Goal: Task Accomplishment & Management: Complete application form

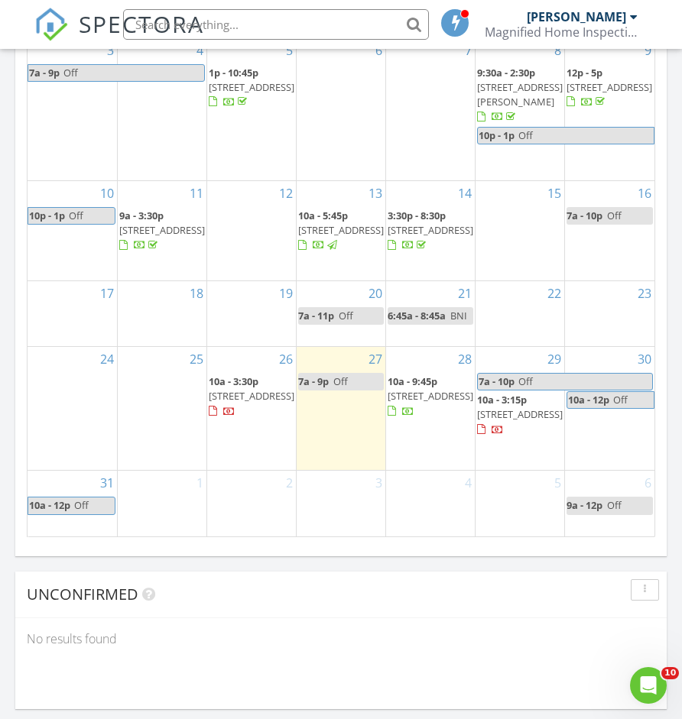
scroll to position [2615, 683]
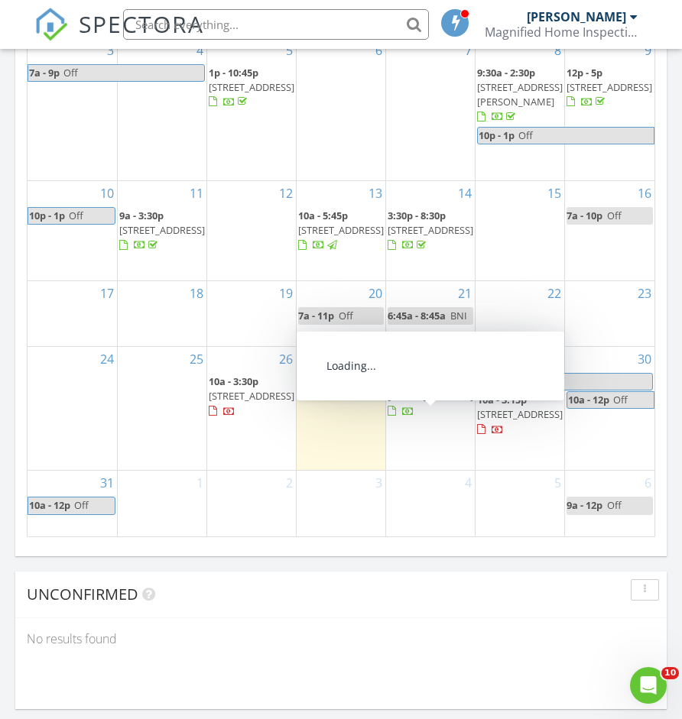
click at [430, 397] on span "86 Brookside Rd, New Britain 06052" at bounding box center [431, 396] width 86 height 14
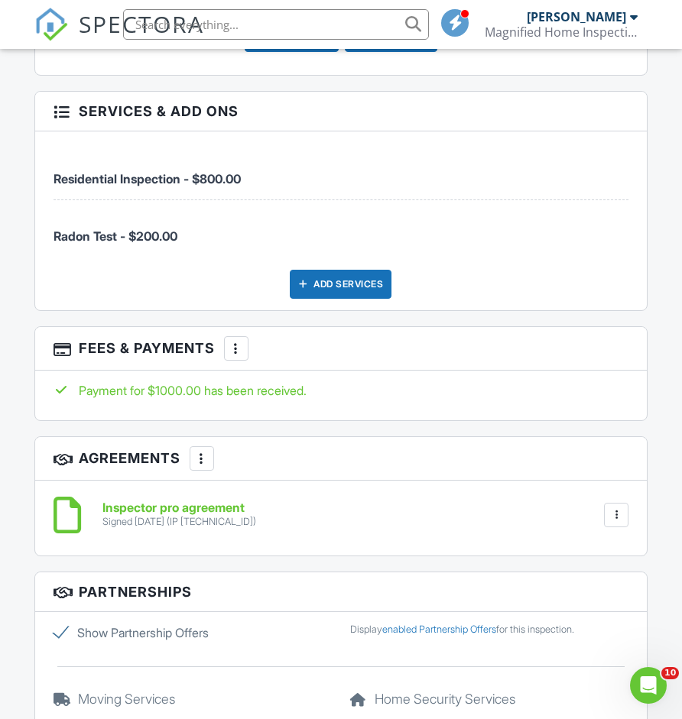
scroll to position [2111, 0]
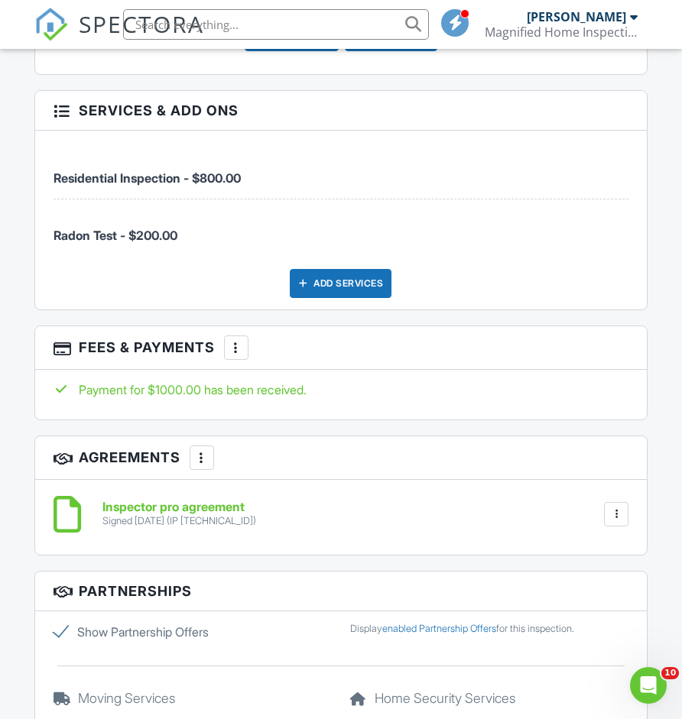
click at [236, 345] on div at bounding box center [236, 347] width 15 height 15
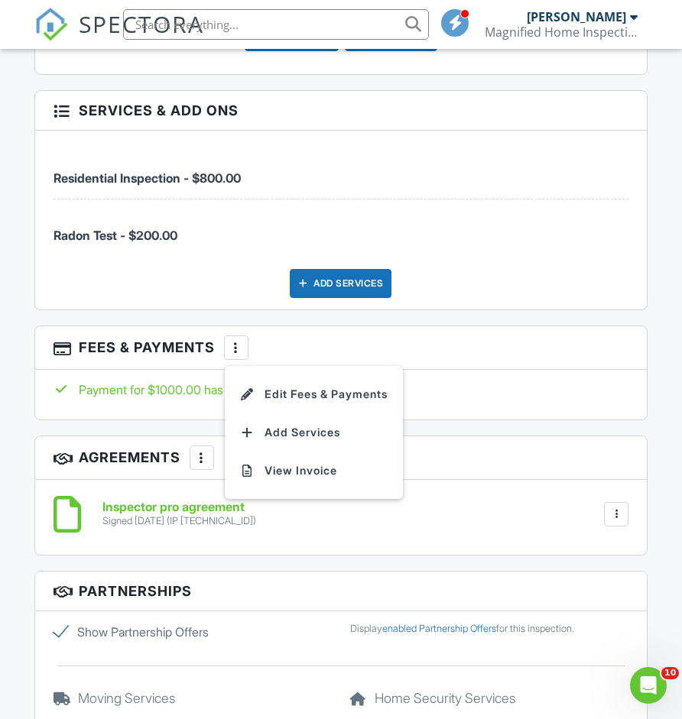
click at [445, 370] on div "Payment for $1000.00 has been received." at bounding box center [341, 395] width 612 height 50
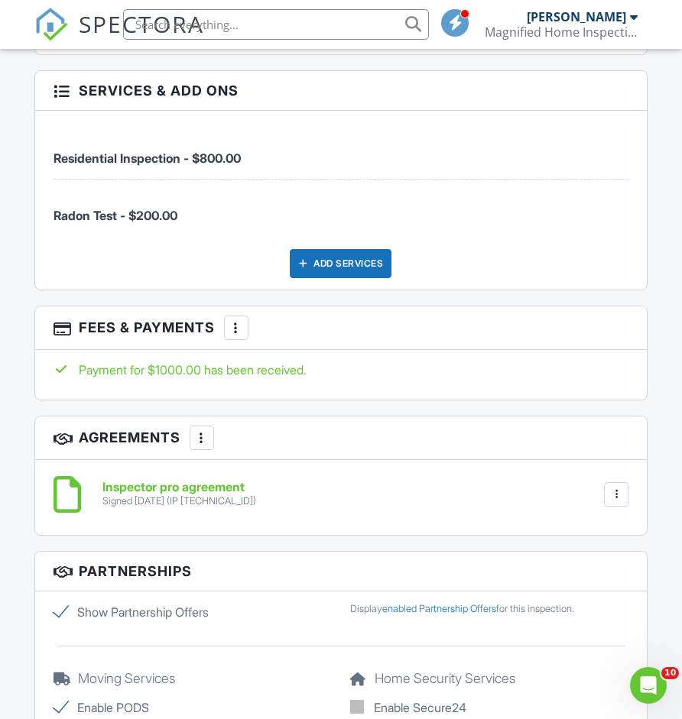
scroll to position [2132, 0]
click at [240, 320] on div at bounding box center [236, 327] width 15 height 15
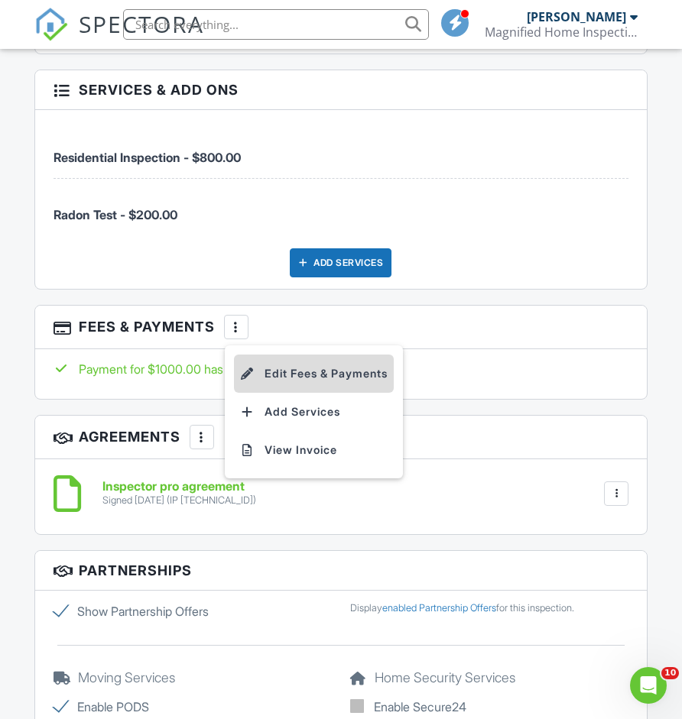
click at [299, 374] on li "Edit Fees & Payments" at bounding box center [314, 374] width 160 height 38
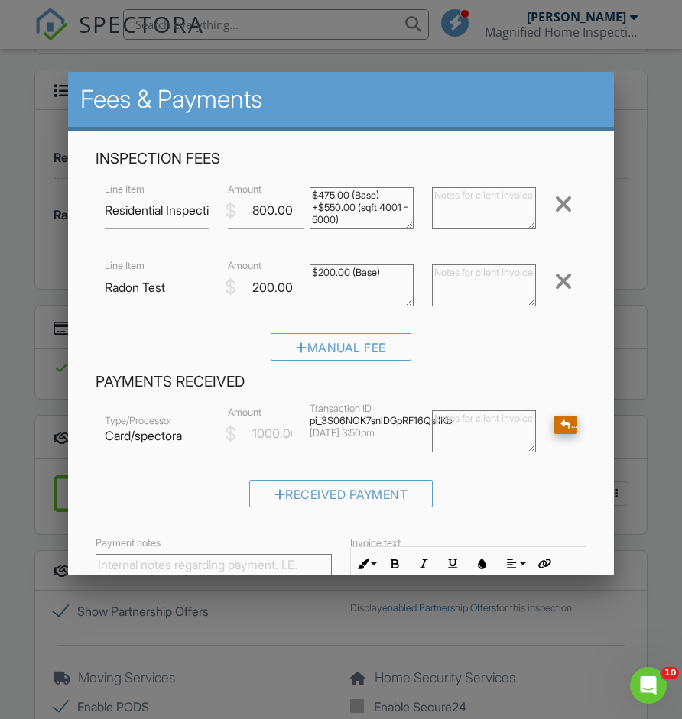
click at [567, 423] on div at bounding box center [565, 425] width 11 height 10
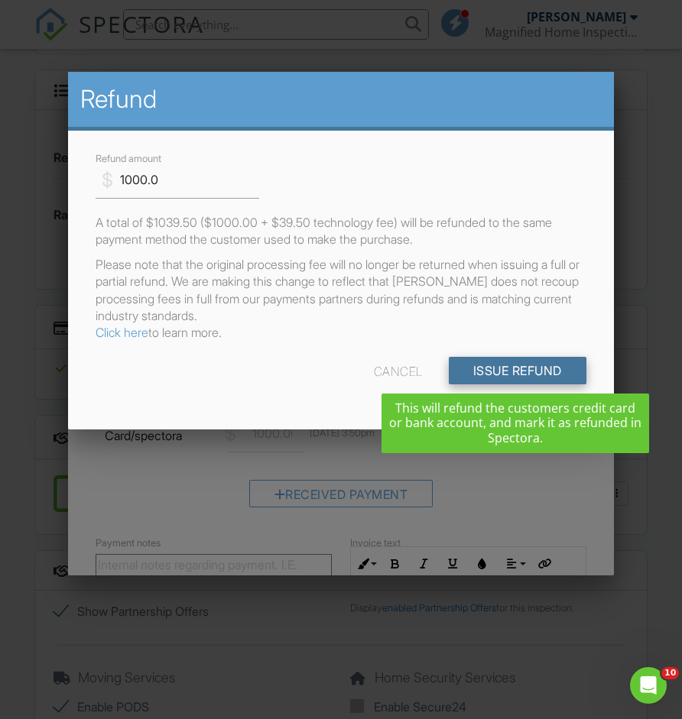
click at [524, 375] on input "Issue Refund" at bounding box center [518, 371] width 138 height 28
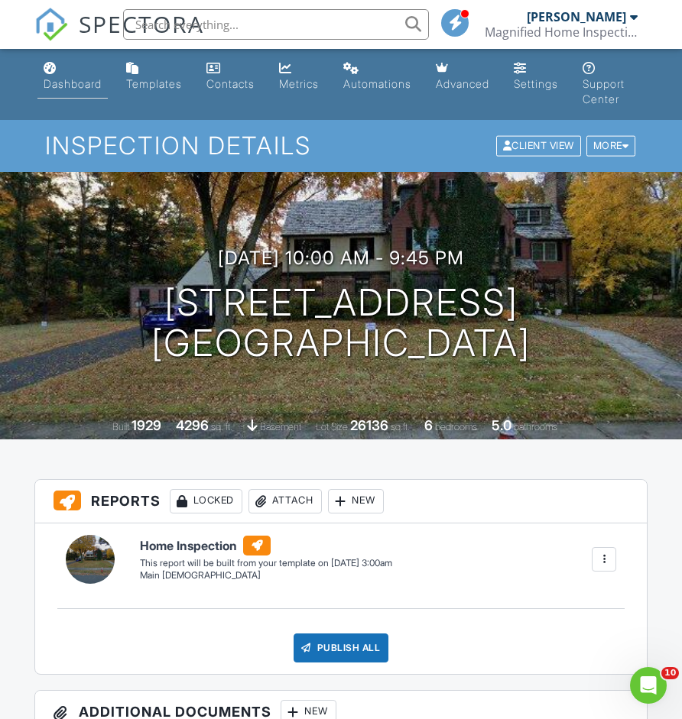
click at [62, 86] on div "Dashboard" at bounding box center [73, 83] width 58 height 13
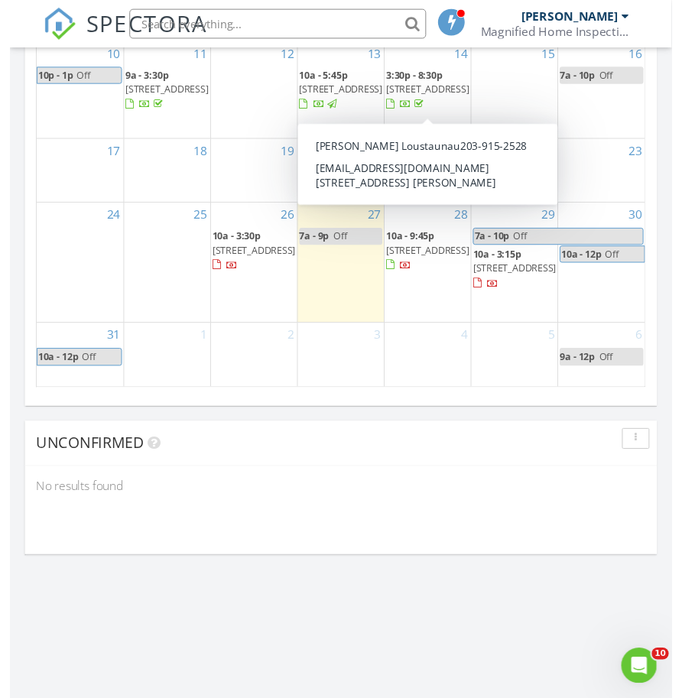
scroll to position [1953, 0]
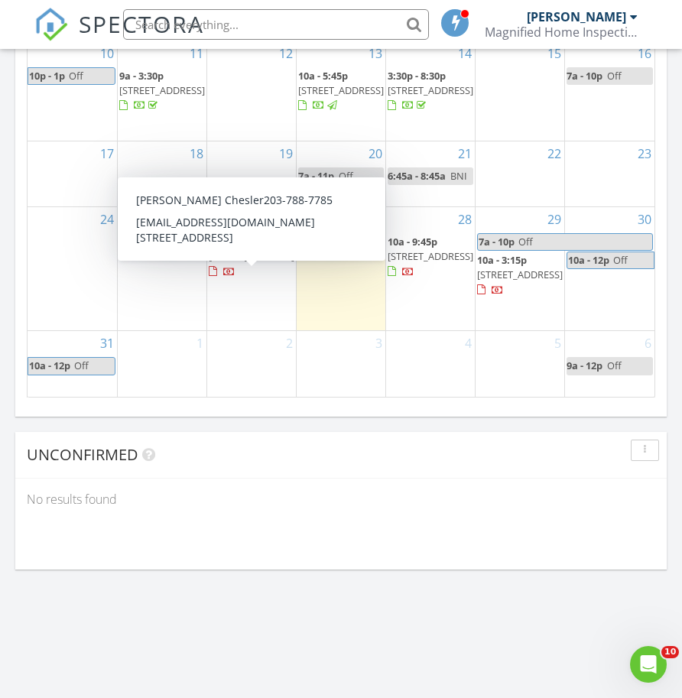
click at [232, 362] on div "2" at bounding box center [251, 364] width 89 height 66
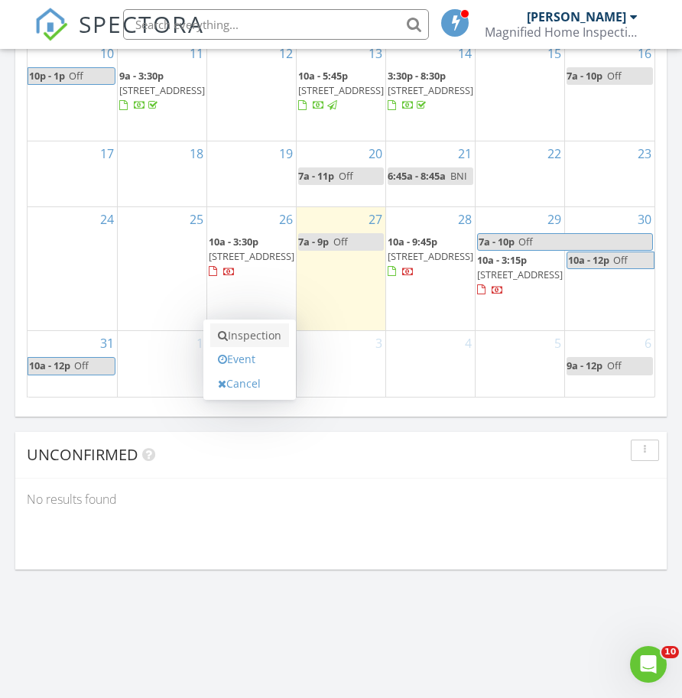
click at [255, 323] on link "Inspection" at bounding box center [249, 335] width 79 height 24
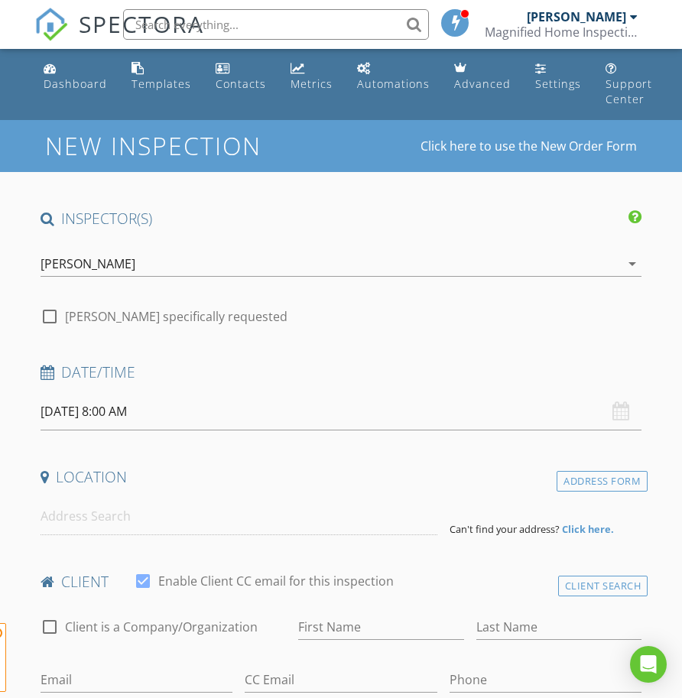
select select "8"
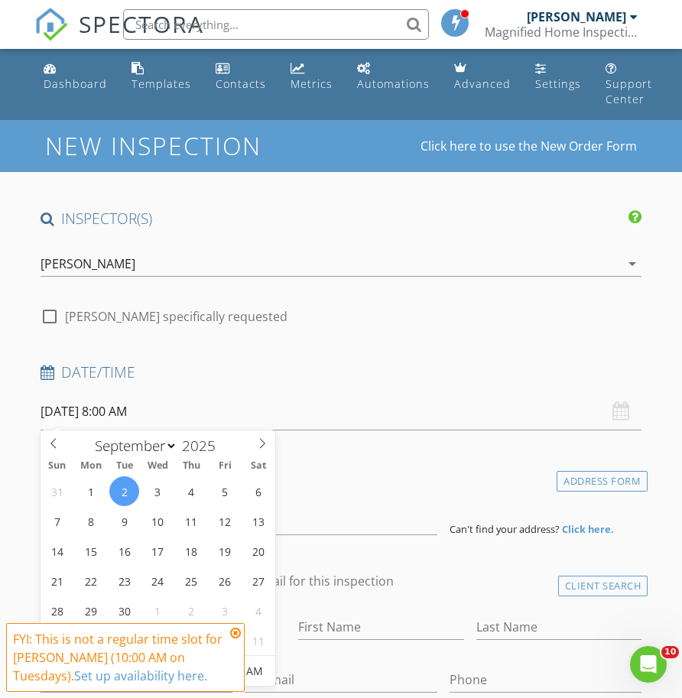
click at [168, 410] on input "[DATE] 8:00 AM" at bounding box center [342, 411] width 602 height 37
click at [235, 634] on icon at bounding box center [235, 633] width 11 height 12
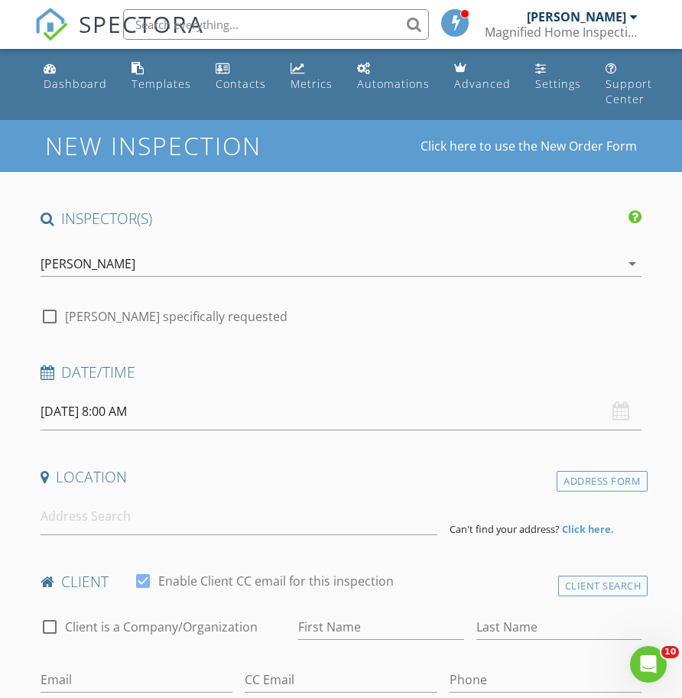
click at [183, 417] on input "[DATE] 8:00 AM" at bounding box center [342, 411] width 602 height 37
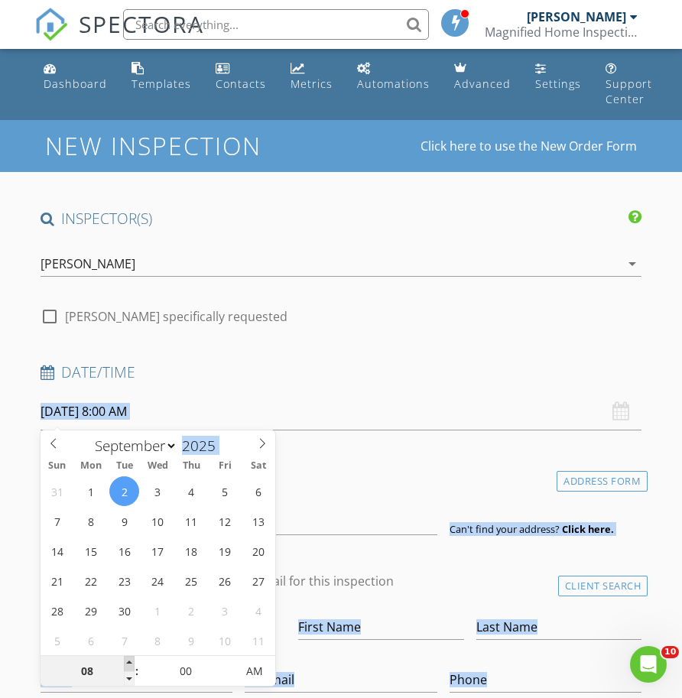
type input "09/02/2025 9:00 AM"
type input "09"
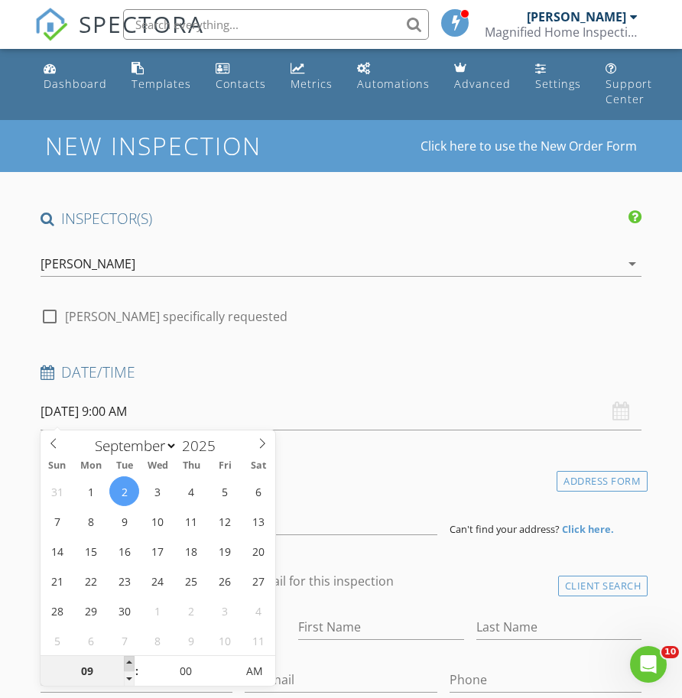
click at [131, 664] on span at bounding box center [129, 663] width 11 height 15
type input "09/02/2025 10:00 AM"
type input "10"
click at [131, 664] on span at bounding box center [129, 663] width 11 height 15
type input "09/02/2025 11:00 AM"
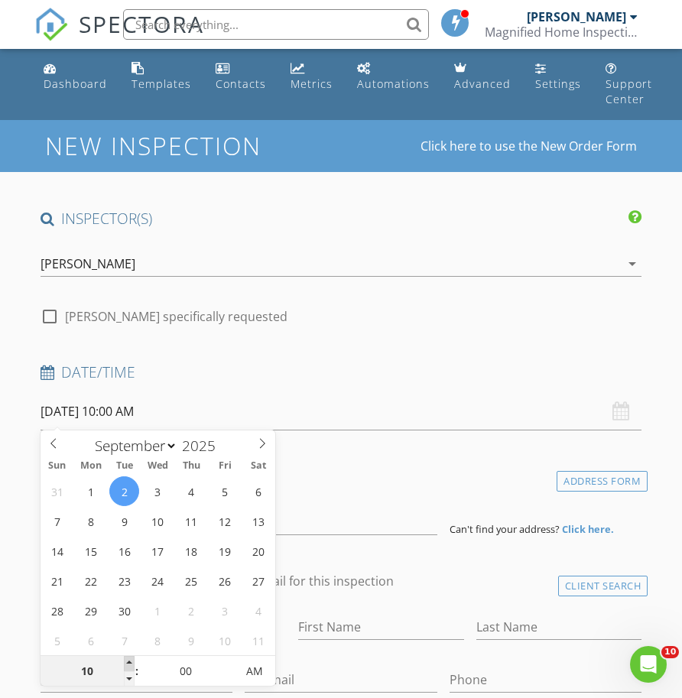
type input "11"
click at [131, 664] on span at bounding box center [129, 663] width 11 height 15
type input "09/02/2025 12:00 PM"
type input "12"
click at [131, 664] on span at bounding box center [129, 663] width 11 height 15
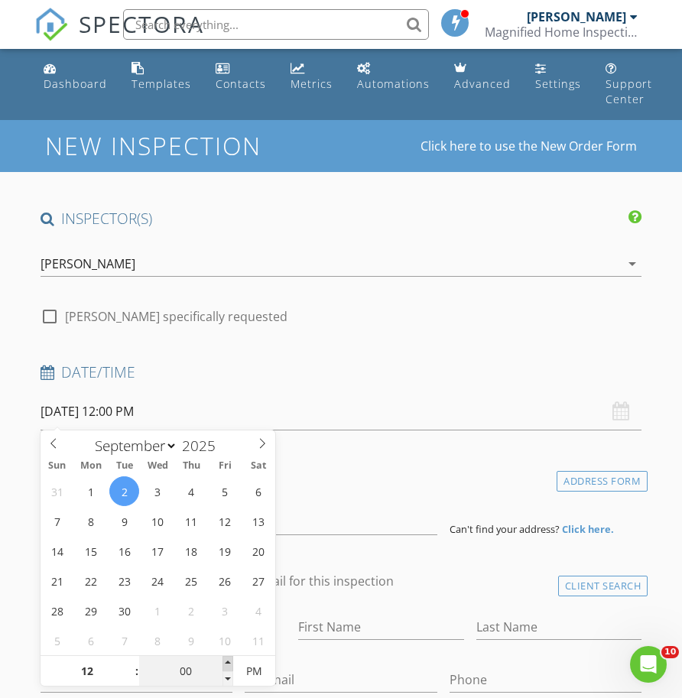
type input "09/02/2025 12:05 PM"
type input "05"
click at [225, 661] on span at bounding box center [227, 663] width 11 height 15
type input "09/02/2025 12:10 PM"
type input "10"
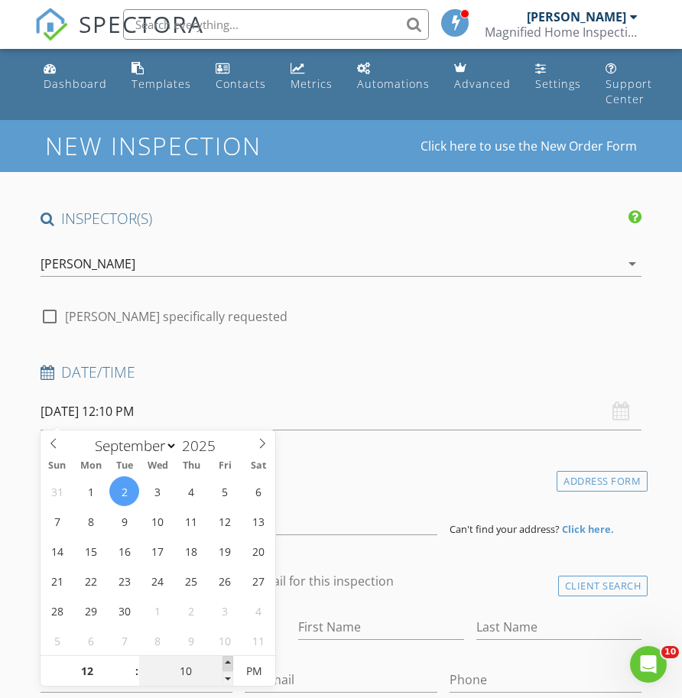
click at [225, 661] on span at bounding box center [227, 663] width 11 height 15
type input "09/02/2025 12:15 PM"
type input "15"
click at [225, 661] on span at bounding box center [227, 663] width 11 height 15
type input "09/02/2025 12:20 PM"
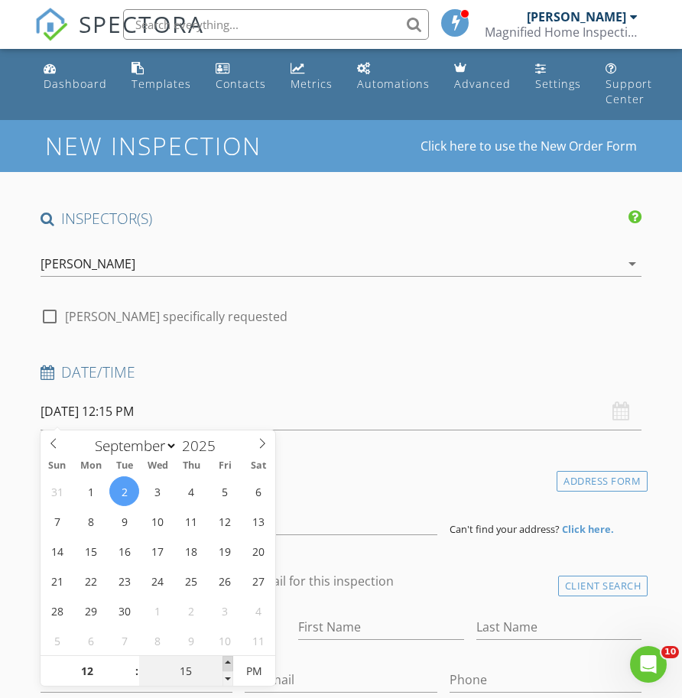
type input "20"
click at [225, 661] on span at bounding box center [227, 663] width 11 height 15
type input "09/02/2025 12:25 PM"
type input "25"
click at [225, 661] on span at bounding box center [227, 663] width 11 height 15
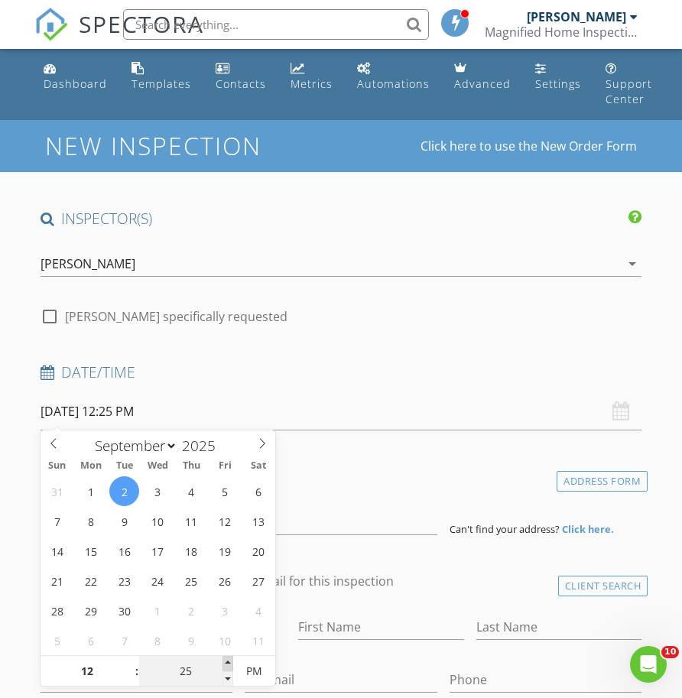
type input "09/02/2025 12:30 PM"
type input "30"
click at [225, 661] on span at bounding box center [227, 663] width 11 height 15
click at [355, 469] on h4 "Location" at bounding box center [342, 477] width 602 height 20
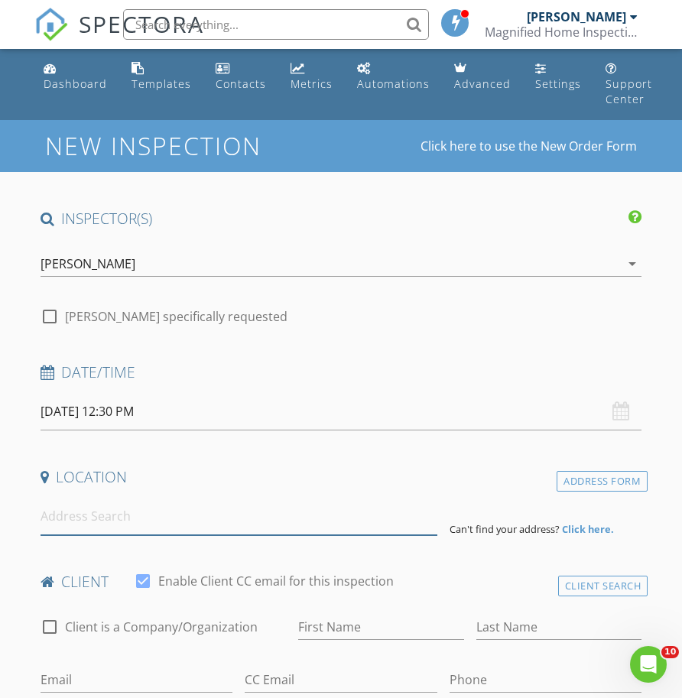
click at [205, 518] on input at bounding box center [239, 516] width 397 height 37
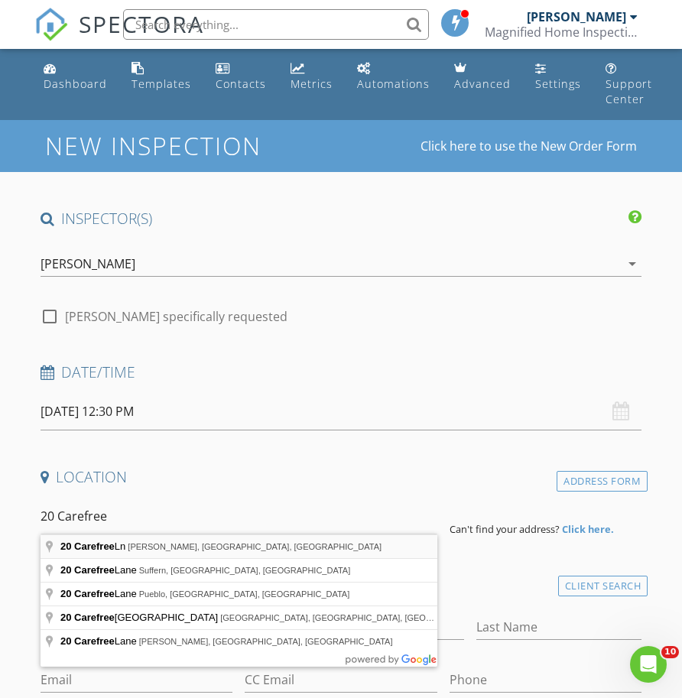
type input "20 Carefree Ln, Chaplin, CT, USA"
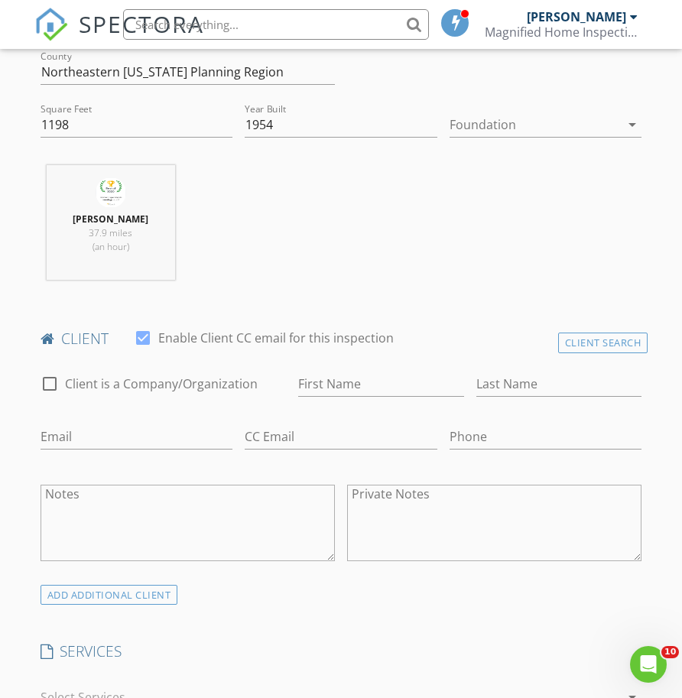
scroll to position [556, 0]
type input "[PERSON_NAME]"
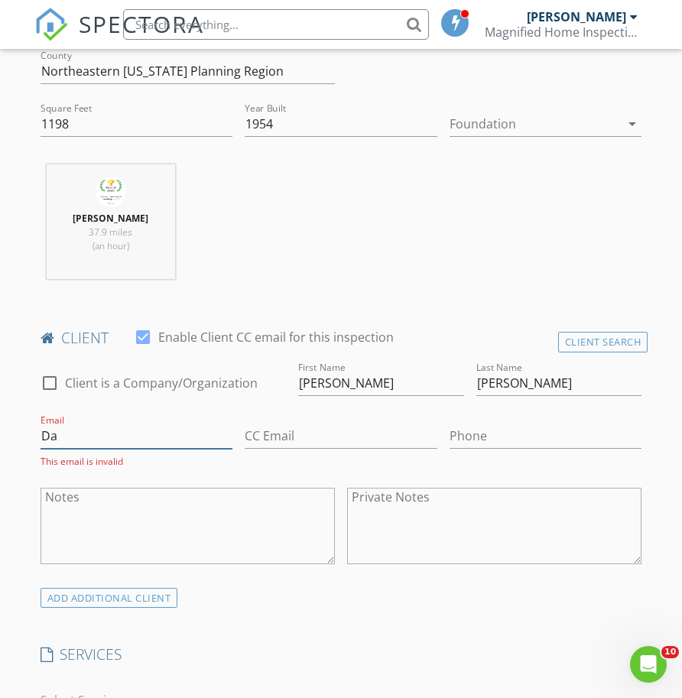
type input "D"
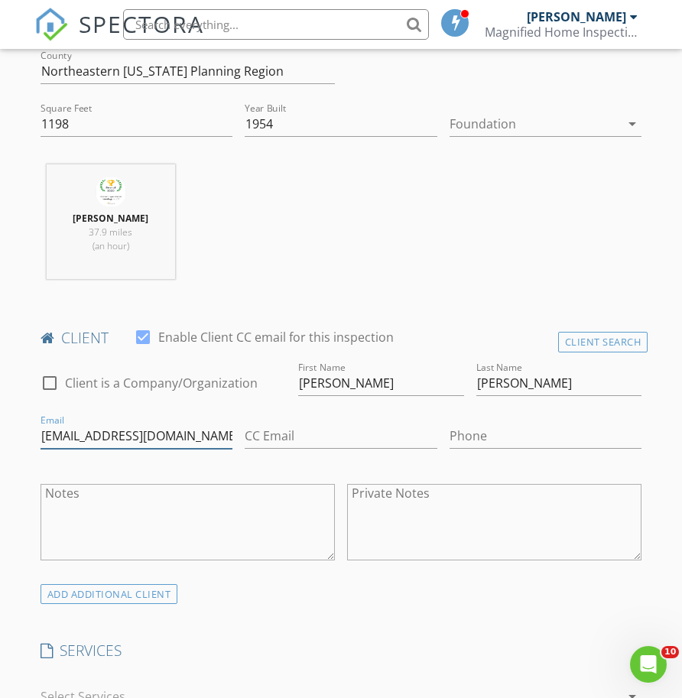
type input "Dannyp@mannarinobuilders.com"
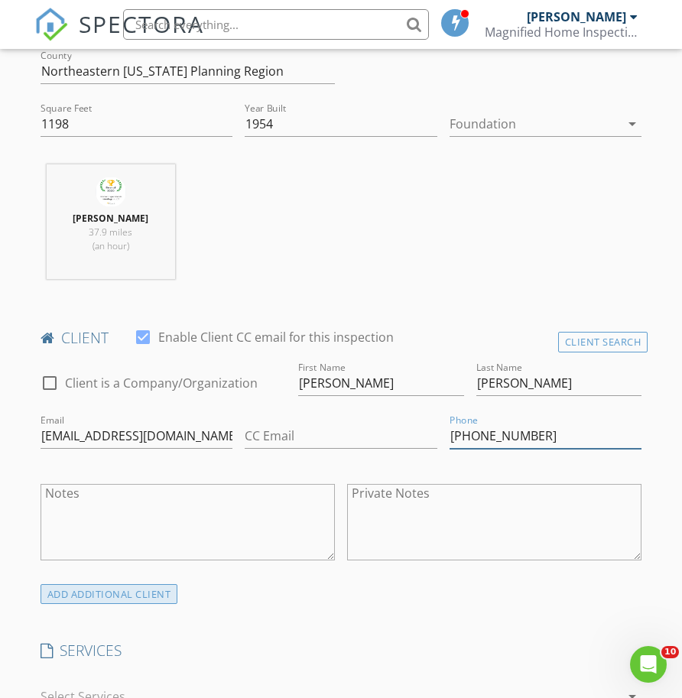
type input "[PHONE_NUMBER]"
click at [171, 595] on div "ADD ADDITIONAL client" at bounding box center [110, 594] width 138 height 21
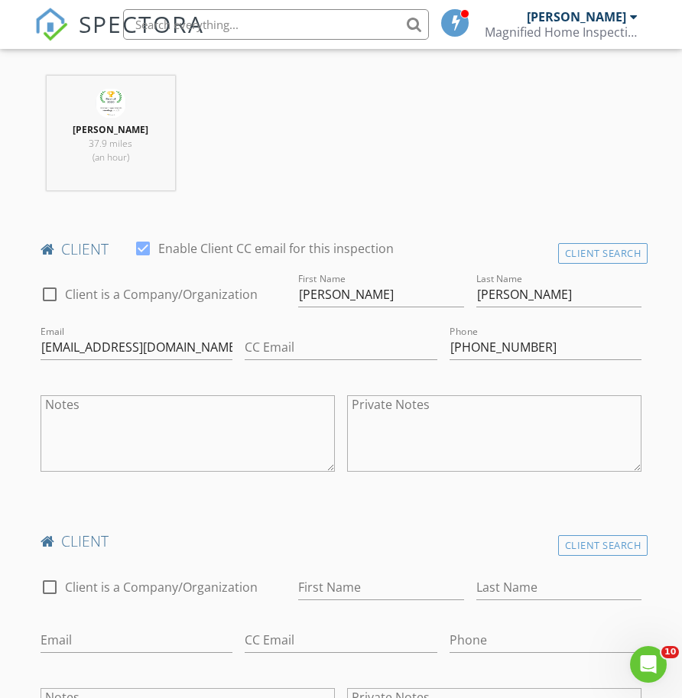
scroll to position [657, 0]
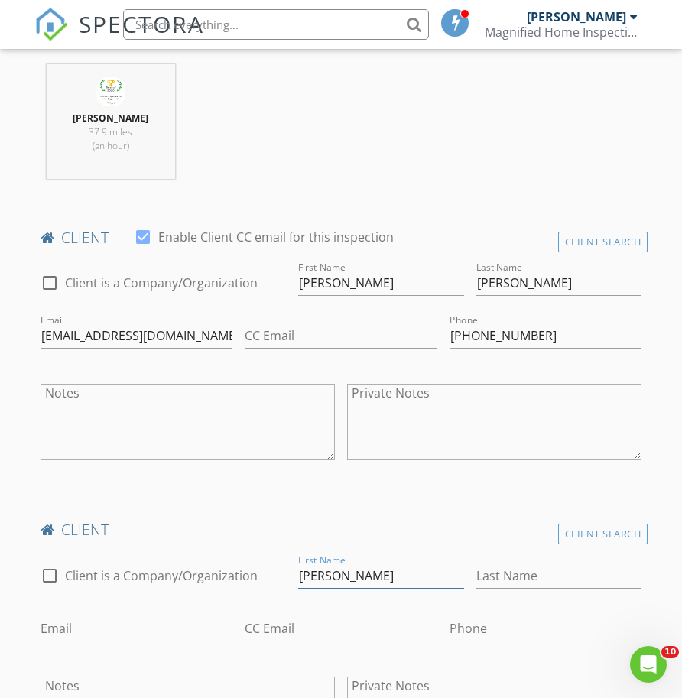
type input "[PERSON_NAME]"
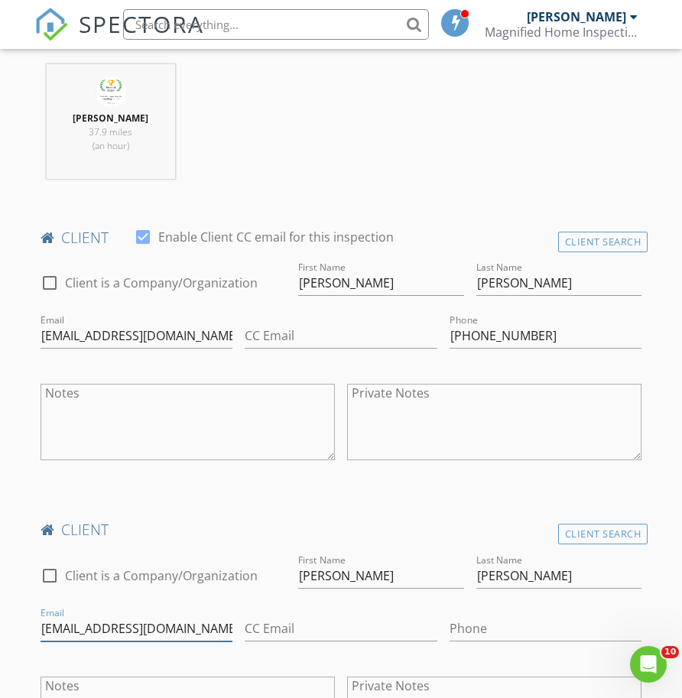
scroll to position [685, 0]
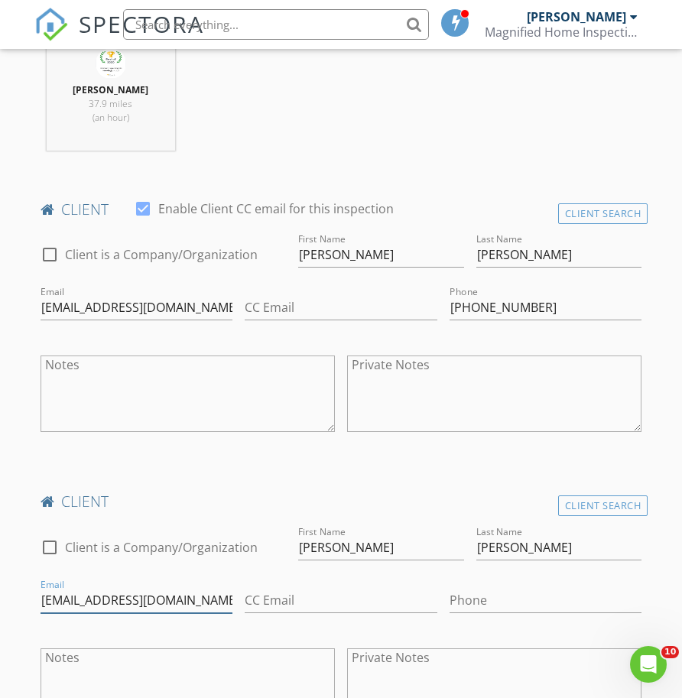
type input "[EMAIL_ADDRESS][DOMAIN_NAME]"
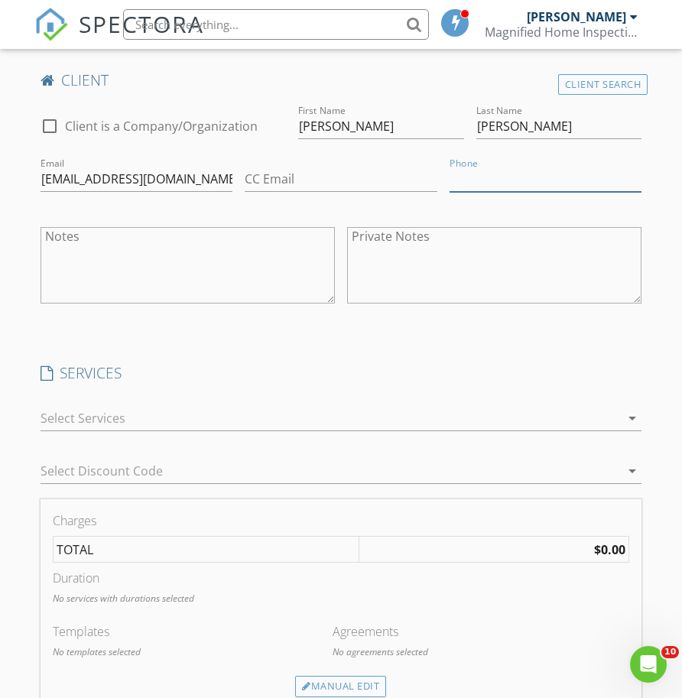
scroll to position [1107, 0]
click at [456, 417] on div at bounding box center [331, 417] width 580 height 24
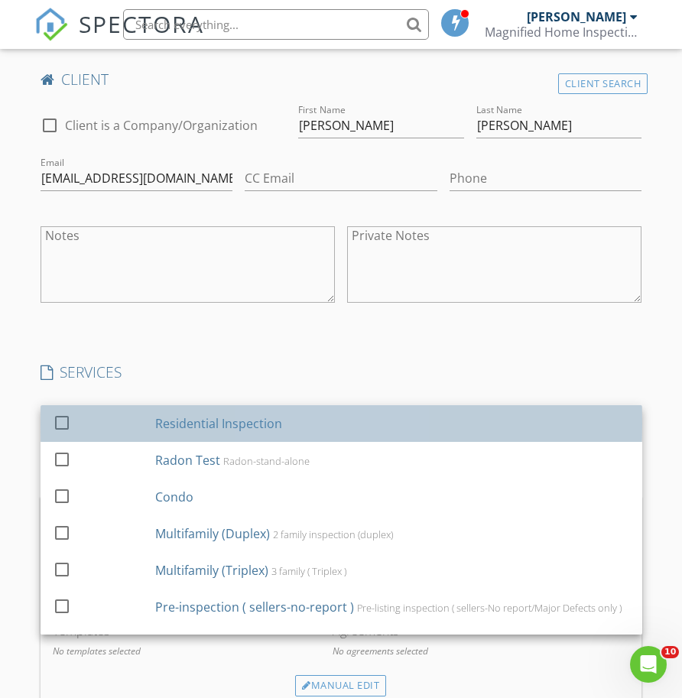
click at [272, 408] on div "Residential Inspection" at bounding box center [391, 423] width 475 height 31
checkbox input "true"
checkbox input "false"
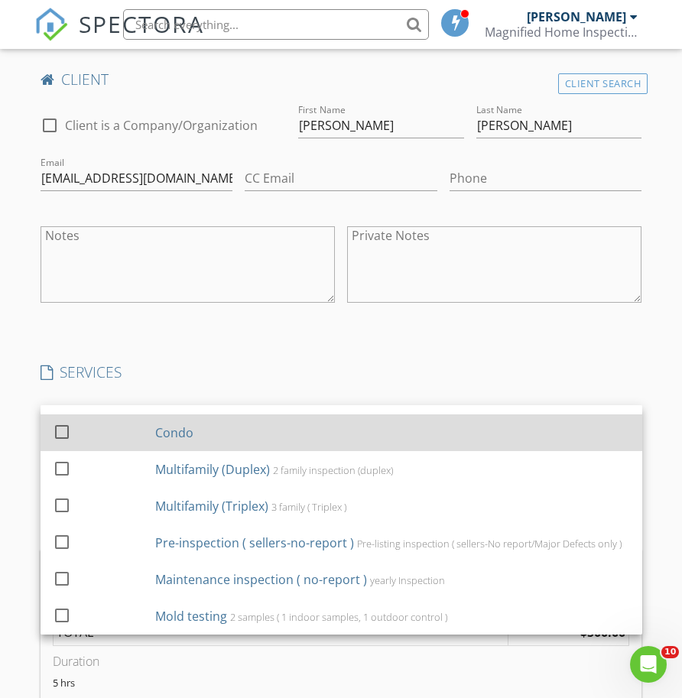
scroll to position [64, 0]
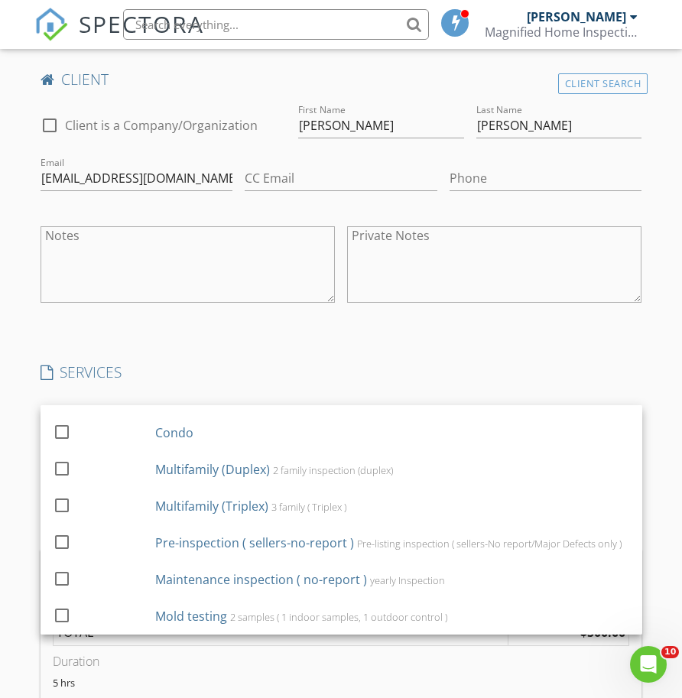
click at [434, 304] on div "Private Notes" at bounding box center [494, 265] width 294 height 92
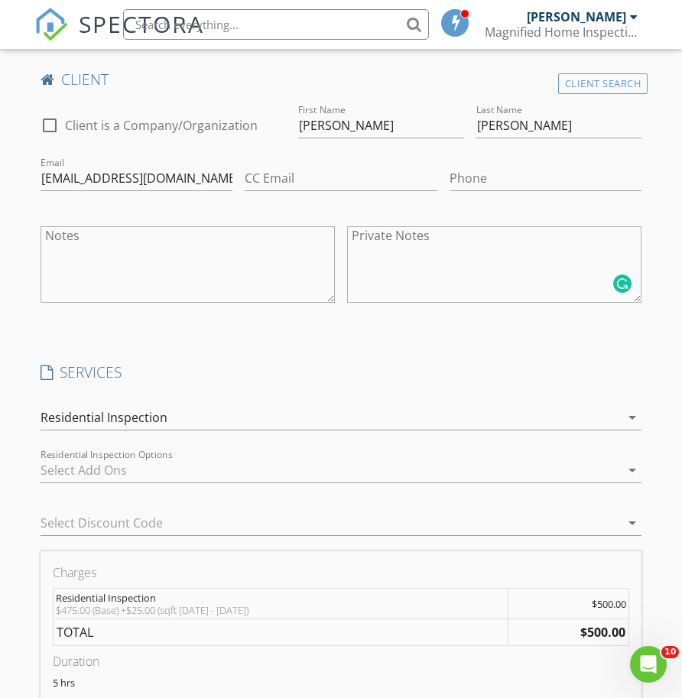
click at [440, 331] on div "INSPECTOR(S) check_box Louis Nero Jr. PRIMARY Louis Nero Jr. arrow_drop_down ch…" at bounding box center [341, 542] width 614 height 2880
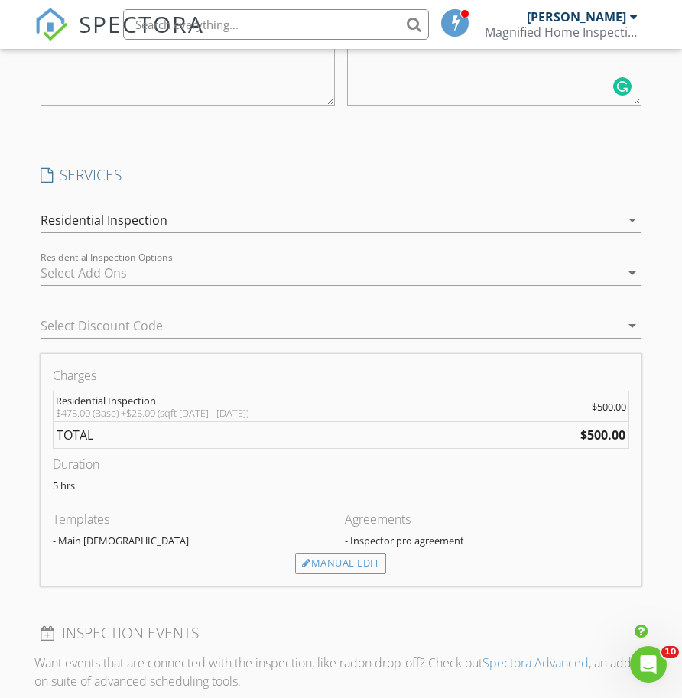
scroll to position [1305, 0]
click at [340, 554] on div "Manual Edit" at bounding box center [340, 562] width 91 height 21
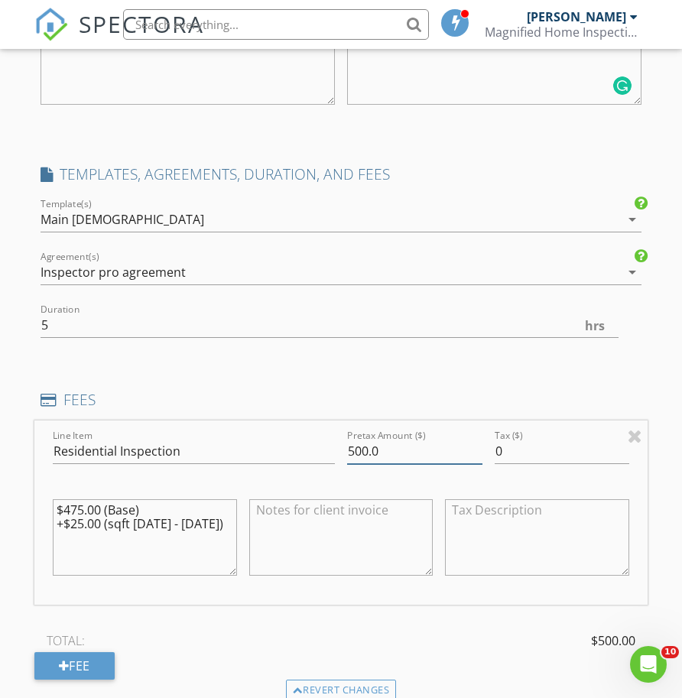
click at [367, 447] on input "500.0" at bounding box center [414, 451] width 135 height 25
type input "525.0"
click at [327, 603] on div "Line Item Residential Inspection Pretax Amount ($) 525.0 Tax ($) 0 $475.00 (Bas…" at bounding box center [341, 549] width 614 height 259
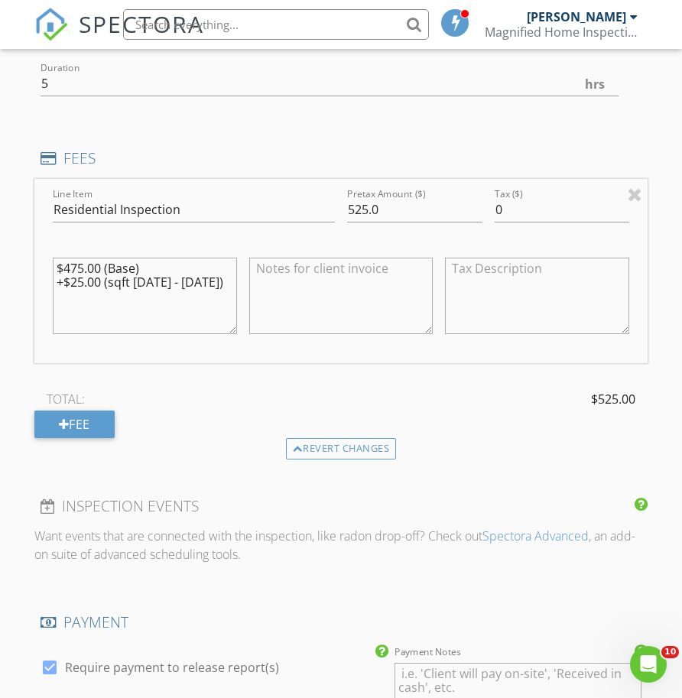
scroll to position [1522, 0]
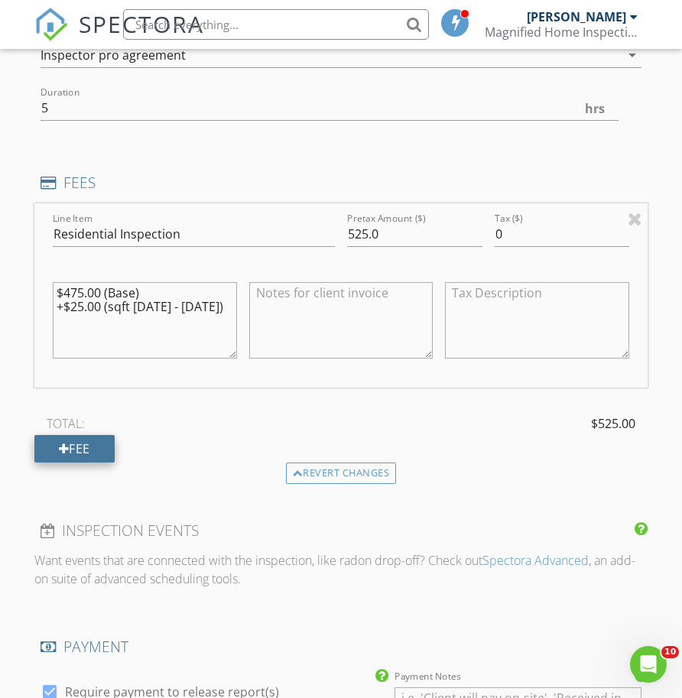
click at [107, 453] on div "Fee" at bounding box center [74, 449] width 80 height 28
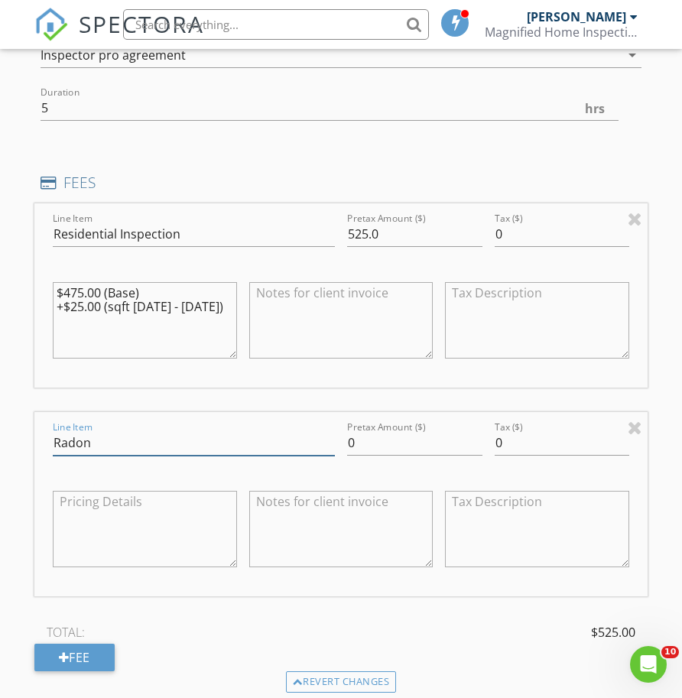
type input "Radon"
click at [364, 455] on div "Pretax Amount ($) 0" at bounding box center [414, 450] width 135 height 41
click at [362, 440] on input "0" at bounding box center [414, 442] width 135 height 25
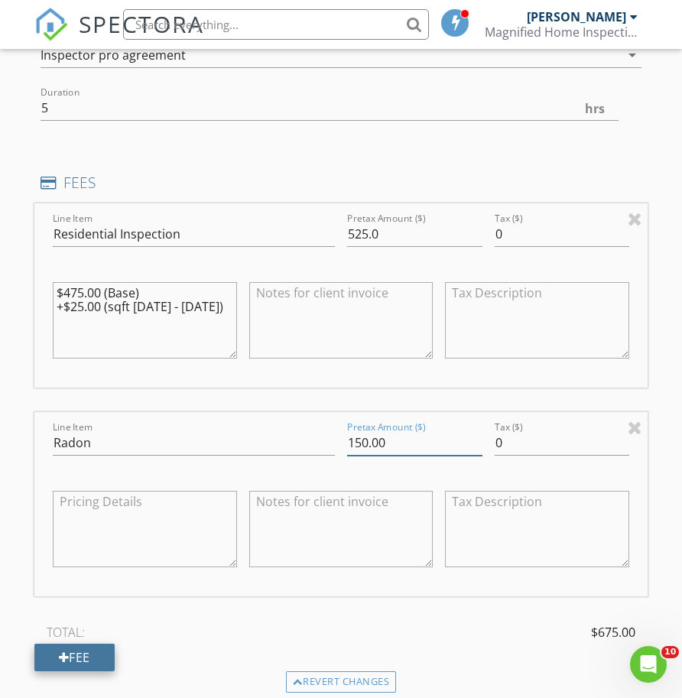
type input "150.00"
click at [95, 647] on div "Fee" at bounding box center [74, 658] width 80 height 28
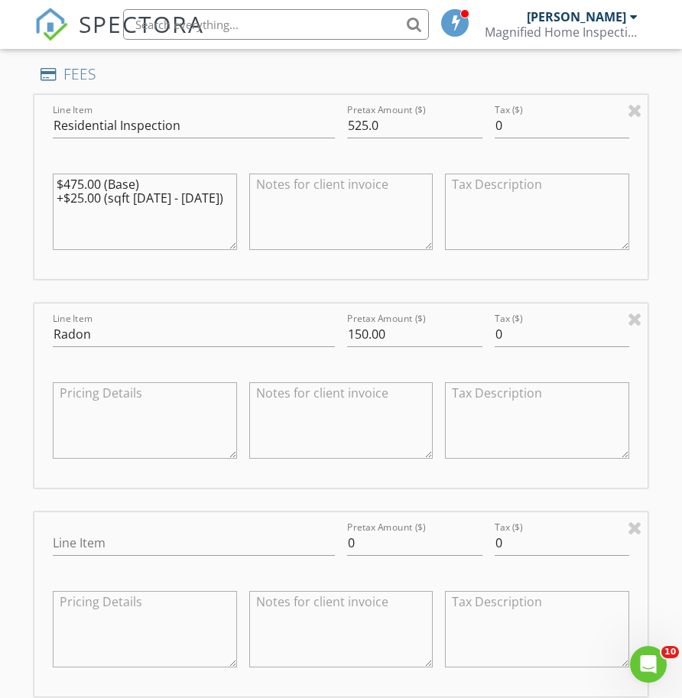
scroll to position [1640, 0]
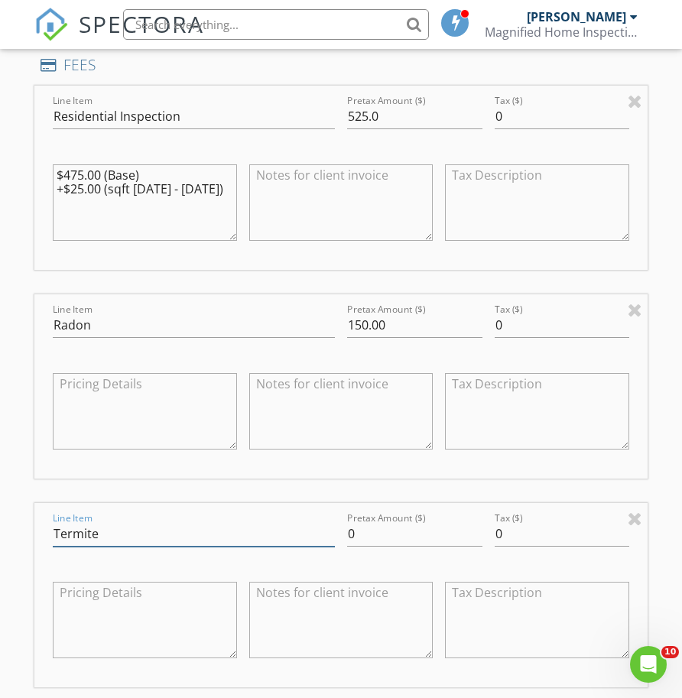
type input "Termite"
click at [356, 537] on input "0" at bounding box center [414, 533] width 135 height 25
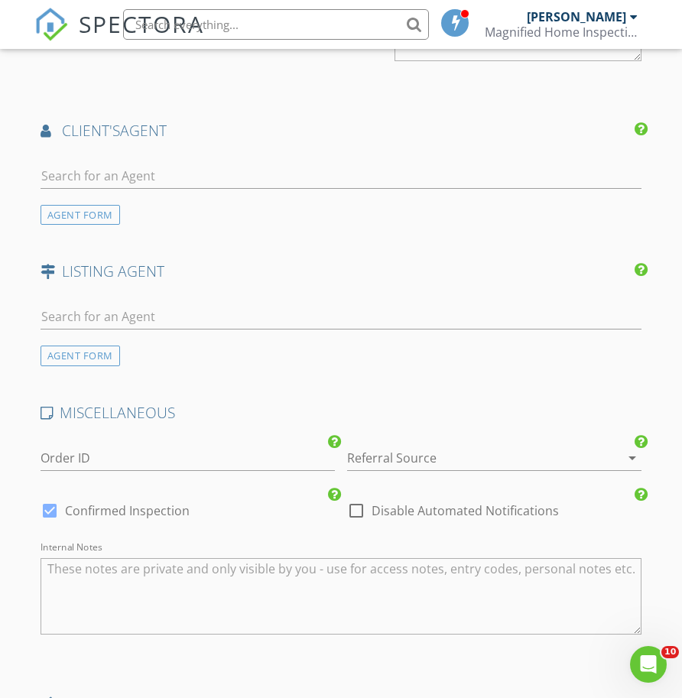
scroll to position [2643, 0]
type input "150.00"
click at [459, 461] on div at bounding box center [472, 457] width 251 height 24
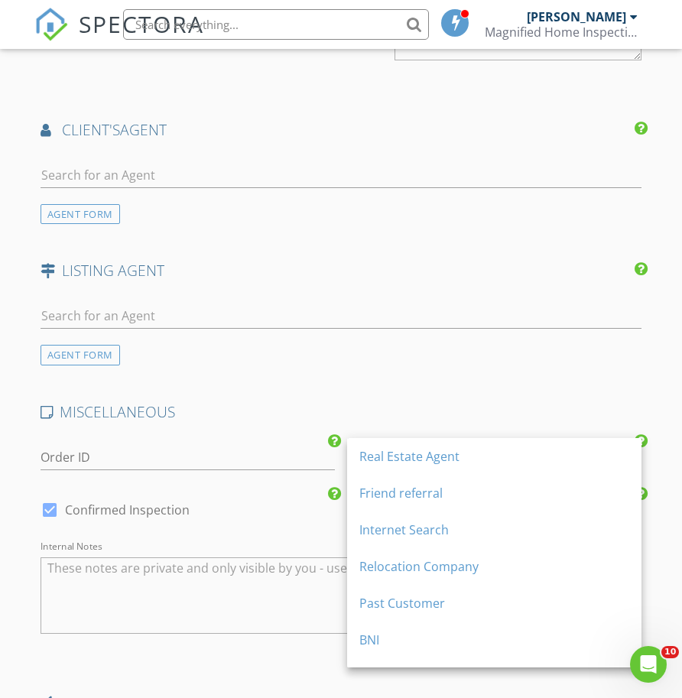
click at [459, 461] on div "Real Estate Agent" at bounding box center [494, 456] width 270 height 18
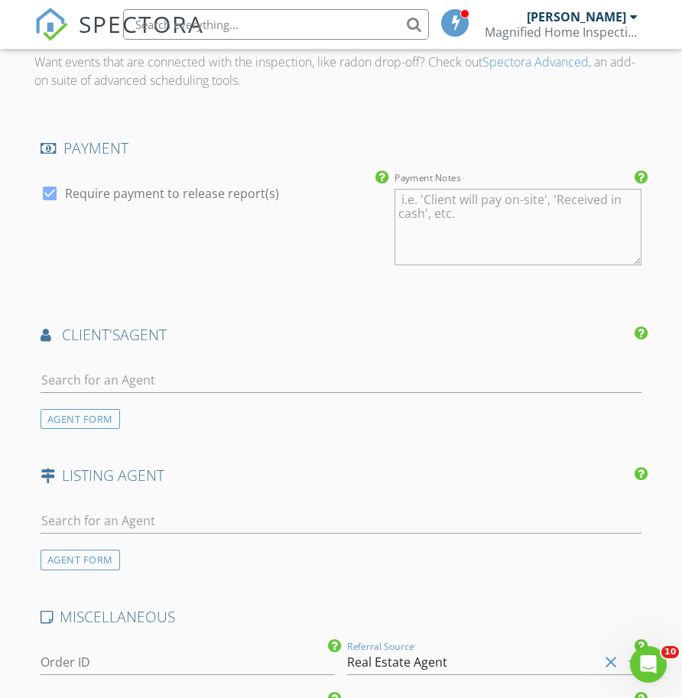
scroll to position [2421, 0]
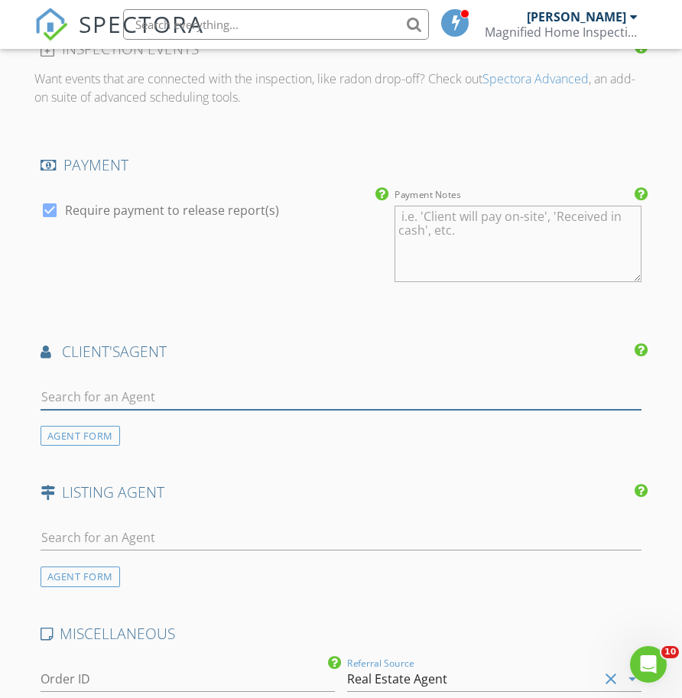
click at [131, 394] on input "text" at bounding box center [342, 397] width 602 height 25
type input "g"
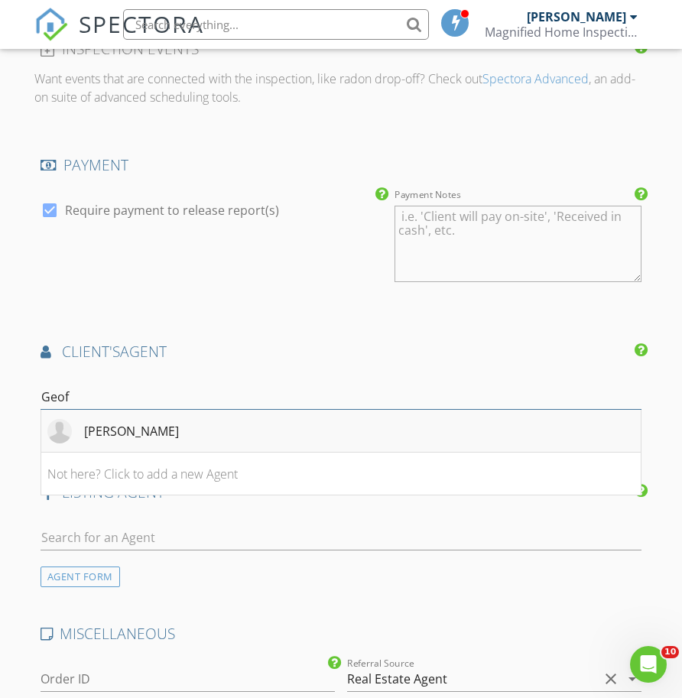
type input "Geof"
click at [144, 422] on div "Geoff Luxenberg" at bounding box center [131, 431] width 95 height 18
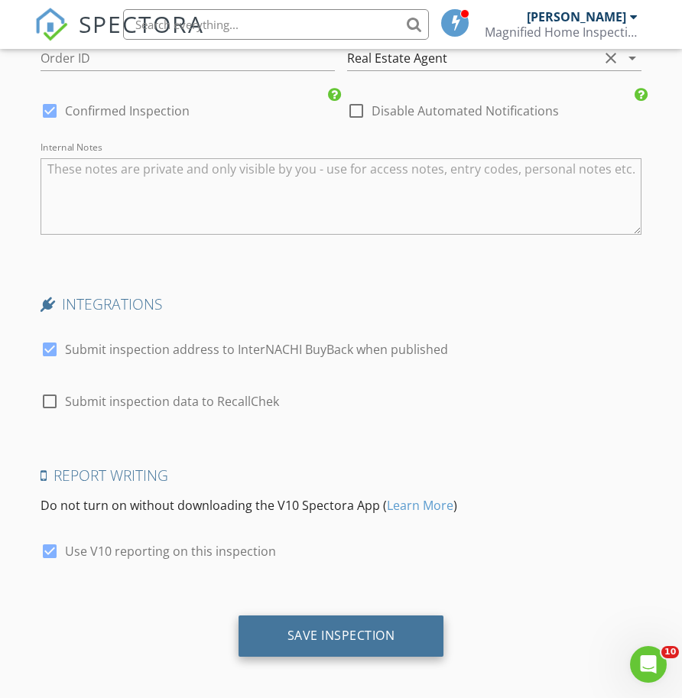
scroll to position [3441, 0]
click at [378, 635] on div "Save Inspection" at bounding box center [341, 635] width 108 height 15
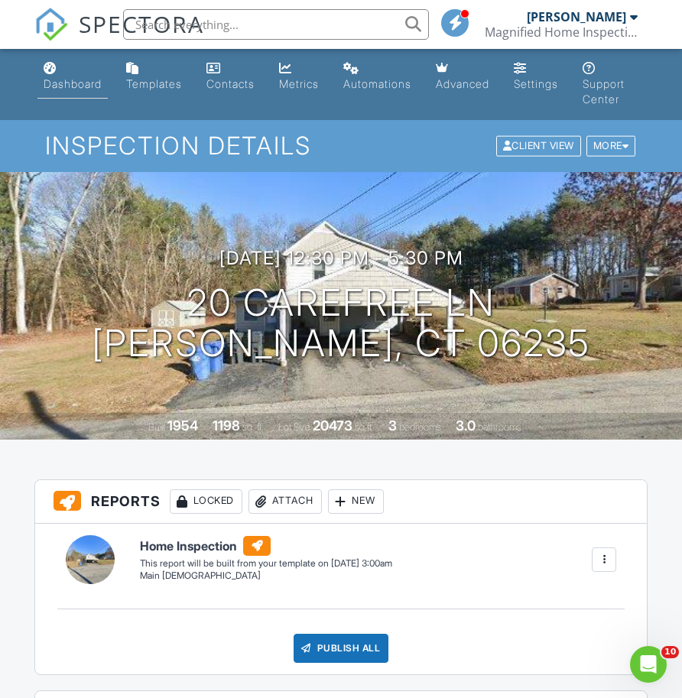
click at [60, 89] on div "Dashboard" at bounding box center [73, 83] width 58 height 13
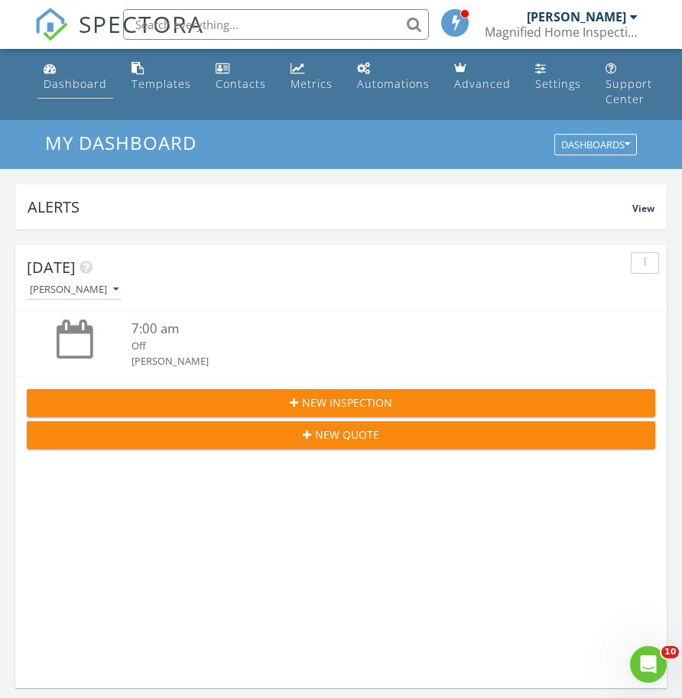
click at [68, 67] on link "Dashboard" at bounding box center [75, 77] width 76 height 44
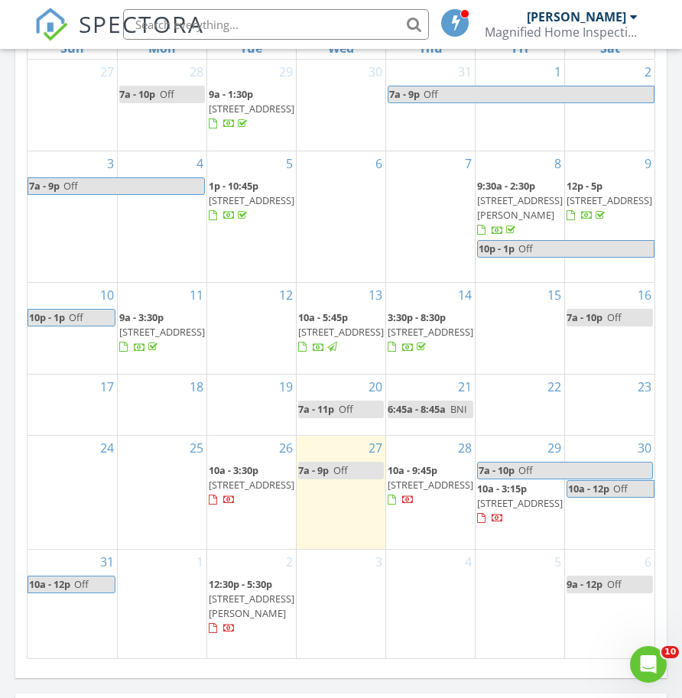
scroll to position [1718, 0]
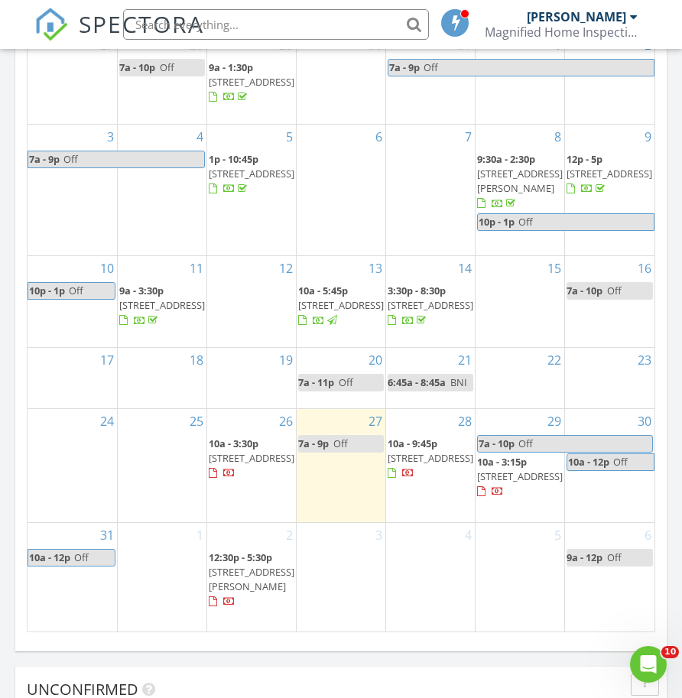
click at [245, 593] on span "[STREET_ADDRESS][PERSON_NAME]" at bounding box center [252, 579] width 86 height 28
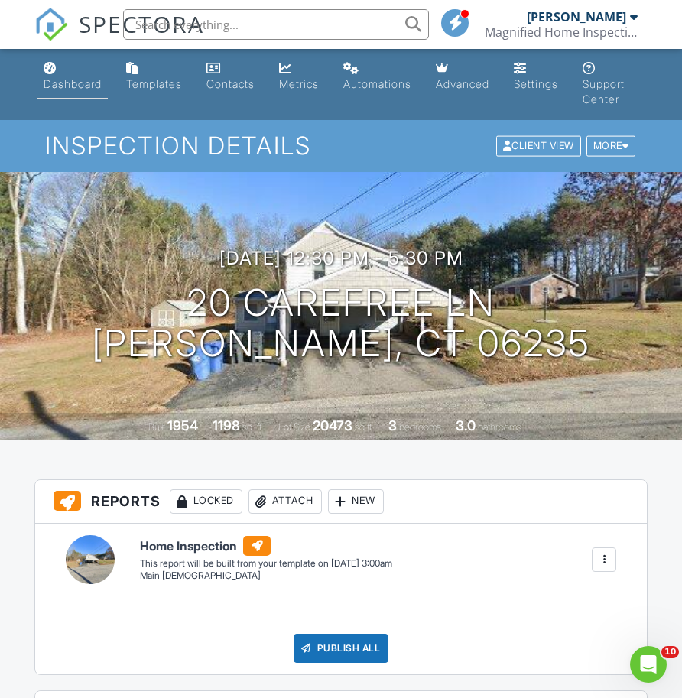
click at [69, 81] on div "Dashboard" at bounding box center [73, 83] width 58 height 13
